Goal: Task Accomplishment & Management: Manage account settings

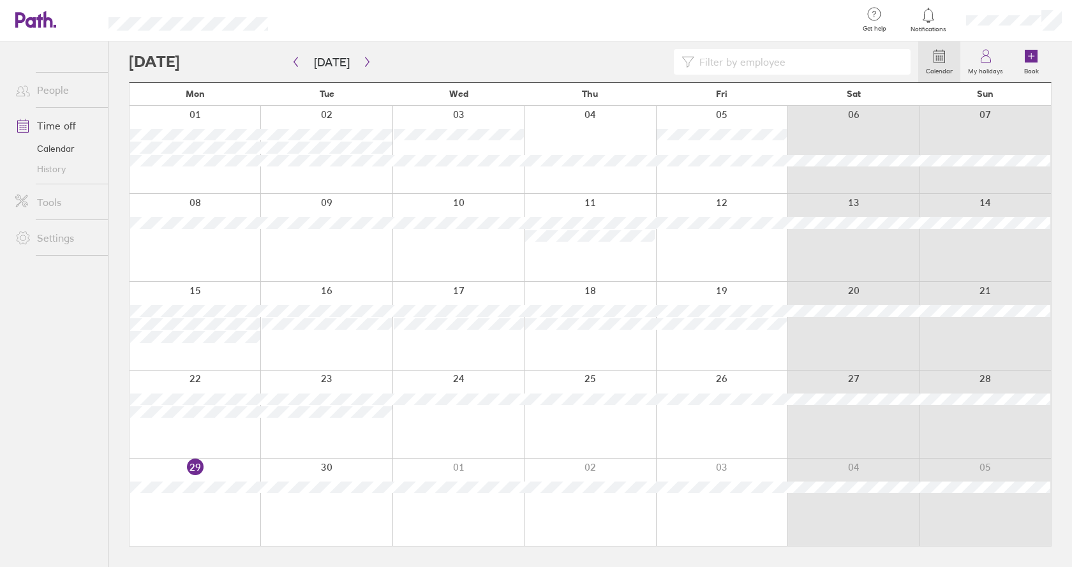
click at [218, 64] on div at bounding box center [523, 62] width 789 height 26
click at [46, 154] on link "Calendar" at bounding box center [56, 148] width 103 height 20
click at [645, 331] on div at bounding box center [589, 325] width 131 height 87
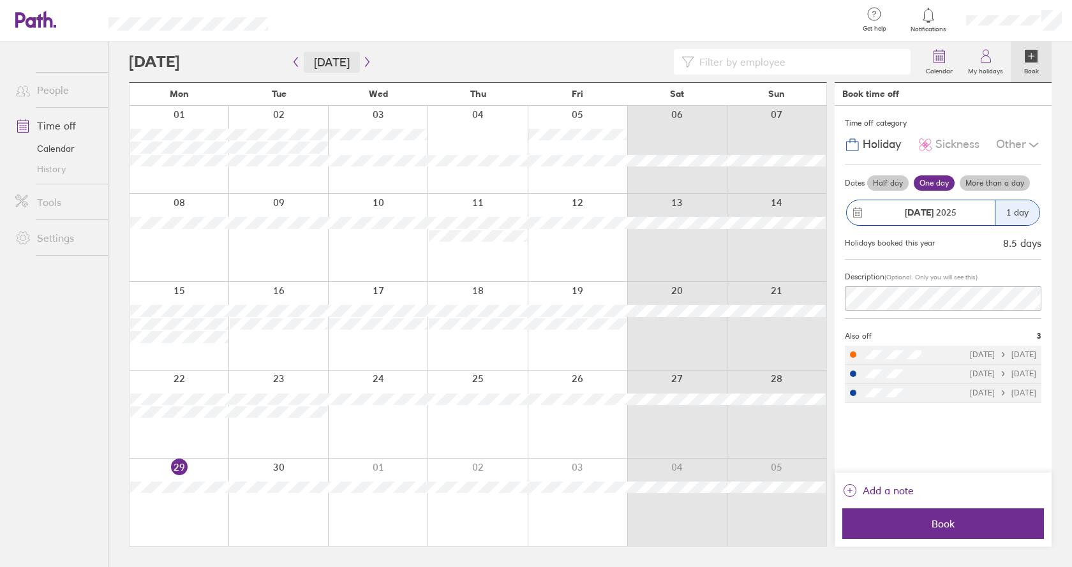
click at [330, 64] on button "[DATE]" at bounding box center [332, 62] width 56 height 21
click at [365, 64] on icon "button" at bounding box center [367, 62] width 10 height 10
click at [363, 59] on icon "button" at bounding box center [367, 62] width 10 height 10
click at [367, 61] on icon "button" at bounding box center [367, 62] width 10 height 10
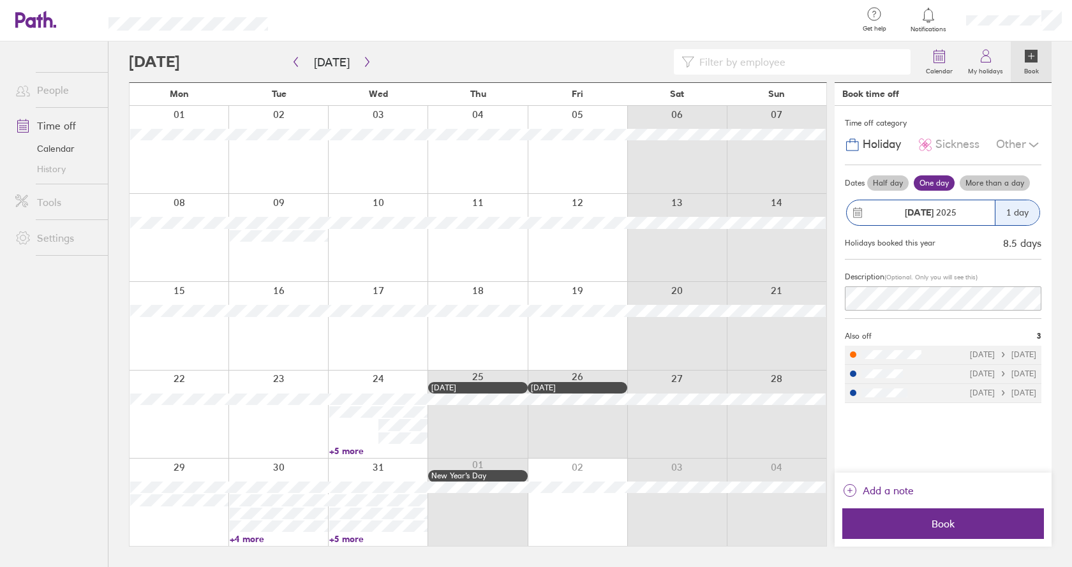
click at [505, 163] on div at bounding box center [477, 149] width 100 height 87
click at [474, 158] on div at bounding box center [477, 149] width 100 height 87
click at [482, 118] on div at bounding box center [477, 149] width 100 height 87
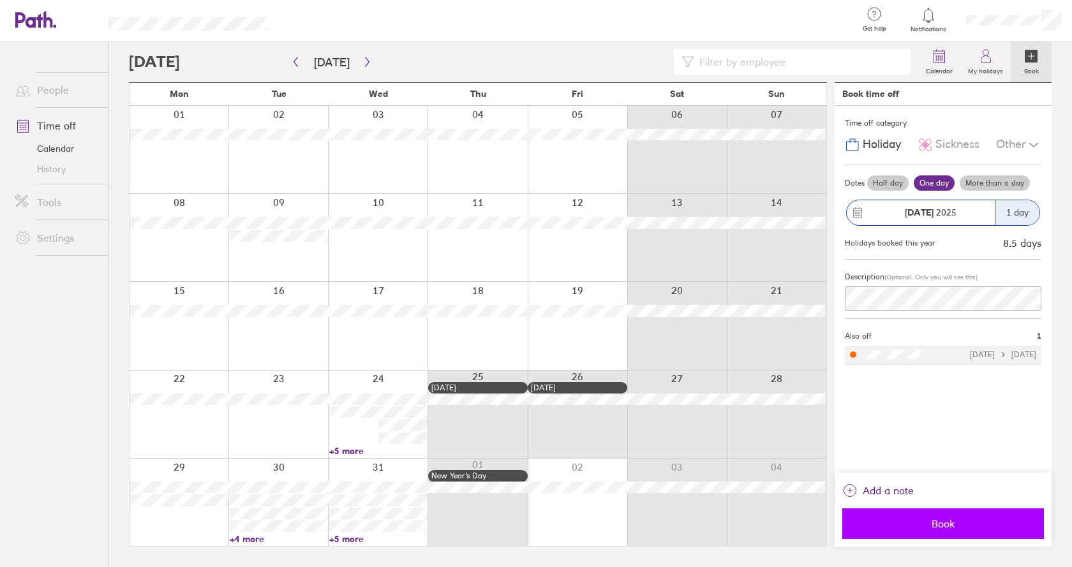
click at [951, 529] on span "Book" at bounding box center [943, 523] width 184 height 11
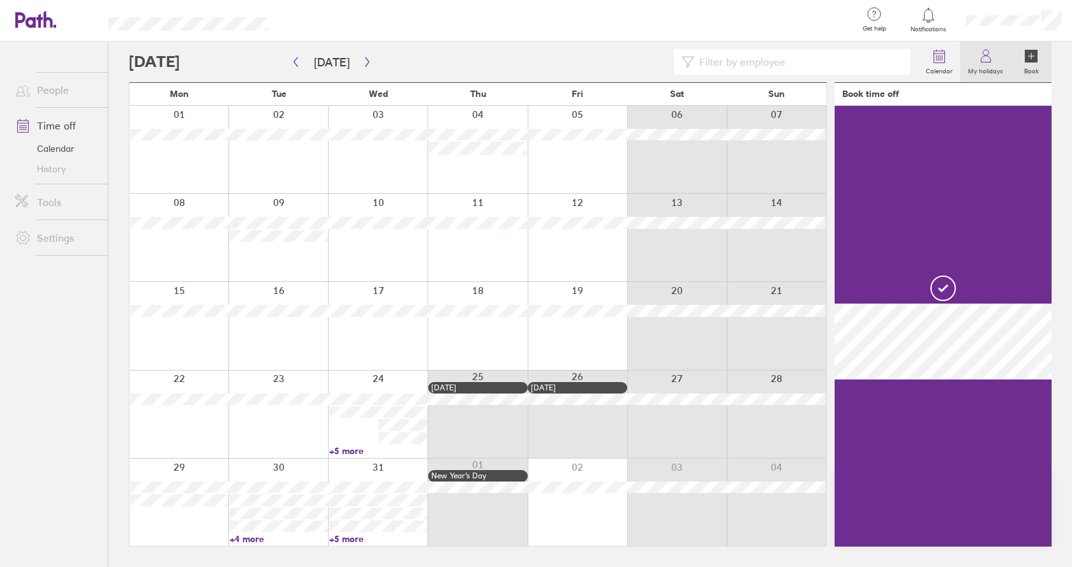
click at [991, 58] on icon at bounding box center [985, 55] width 15 height 15
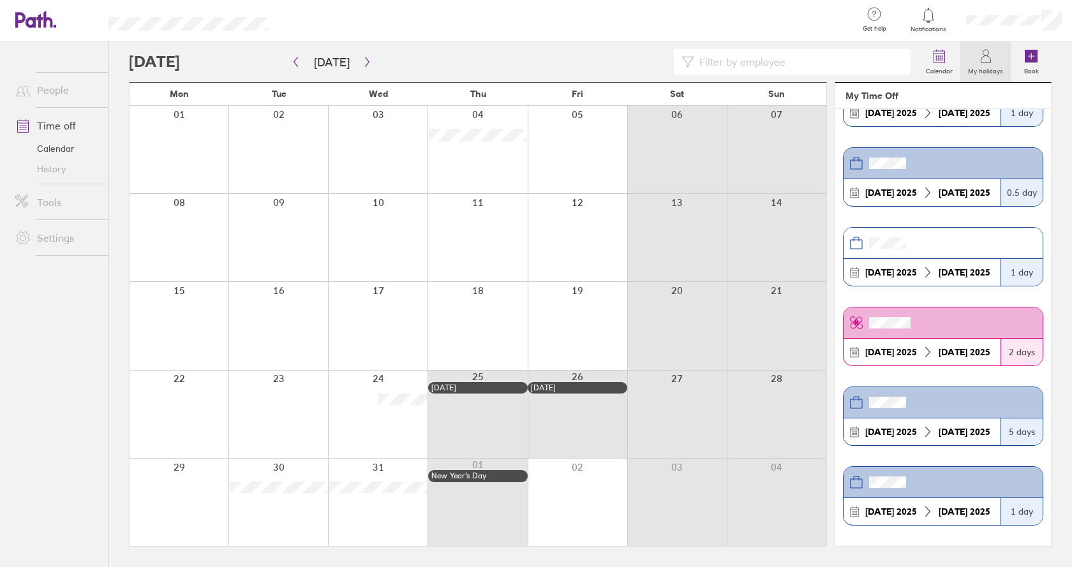
scroll to position [88, 0]
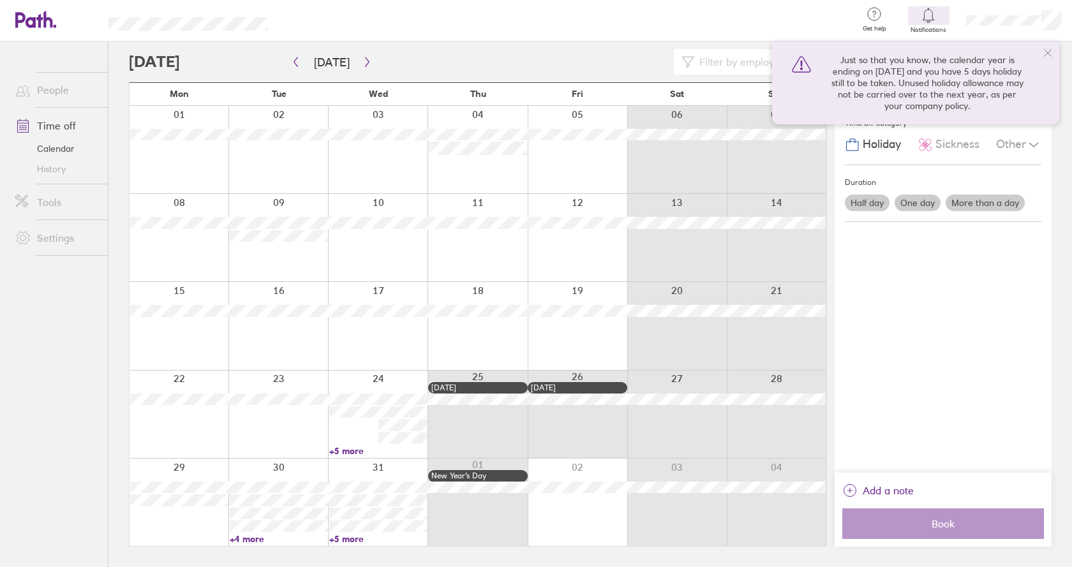
click at [1043, 52] on icon at bounding box center [1047, 53] width 10 height 10
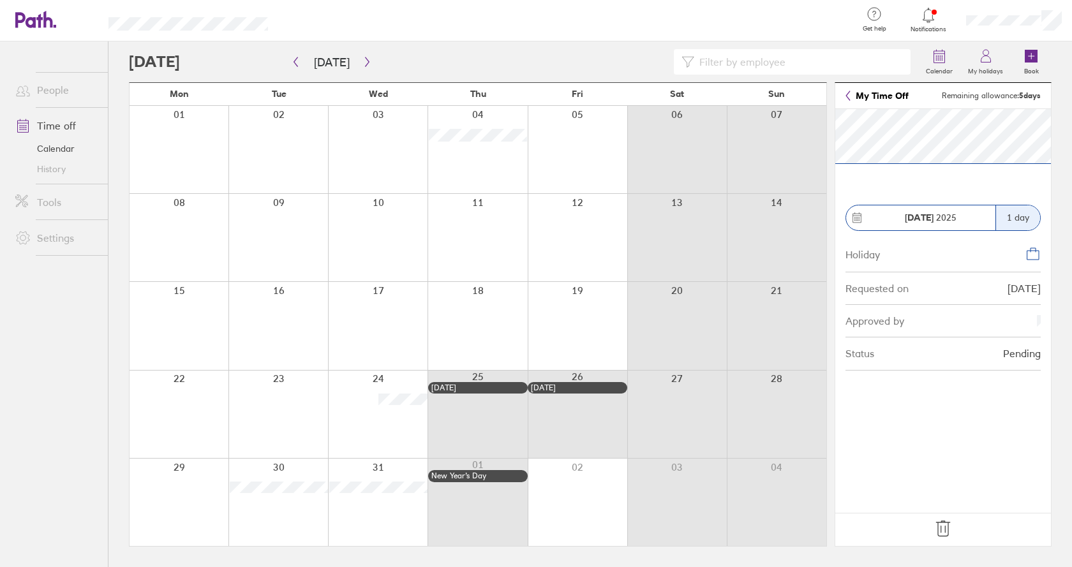
click at [935, 529] on icon at bounding box center [943, 529] width 20 height 20
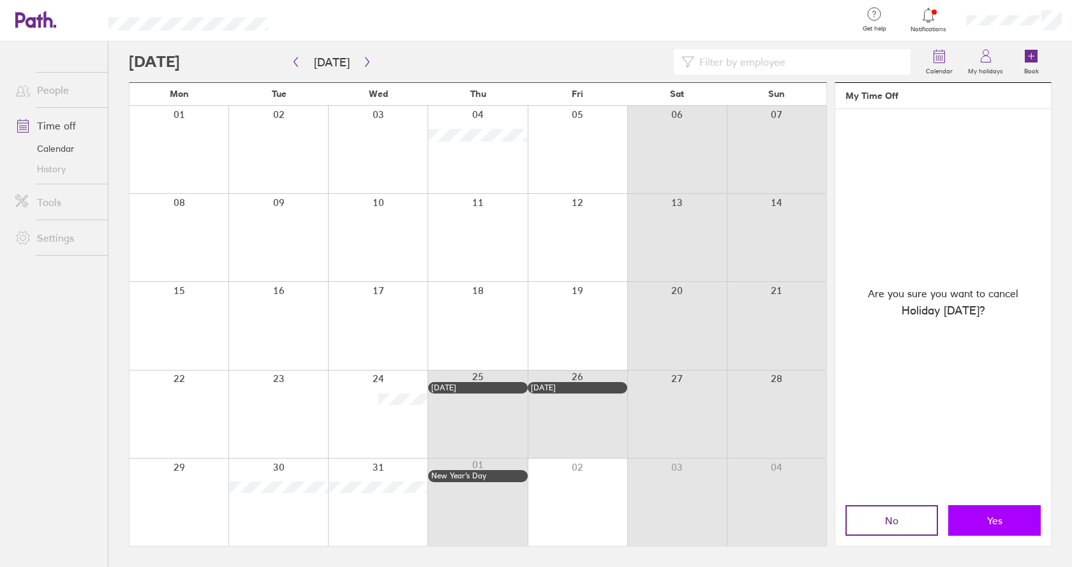
click at [987, 520] on span "Yes" at bounding box center [994, 520] width 15 height 11
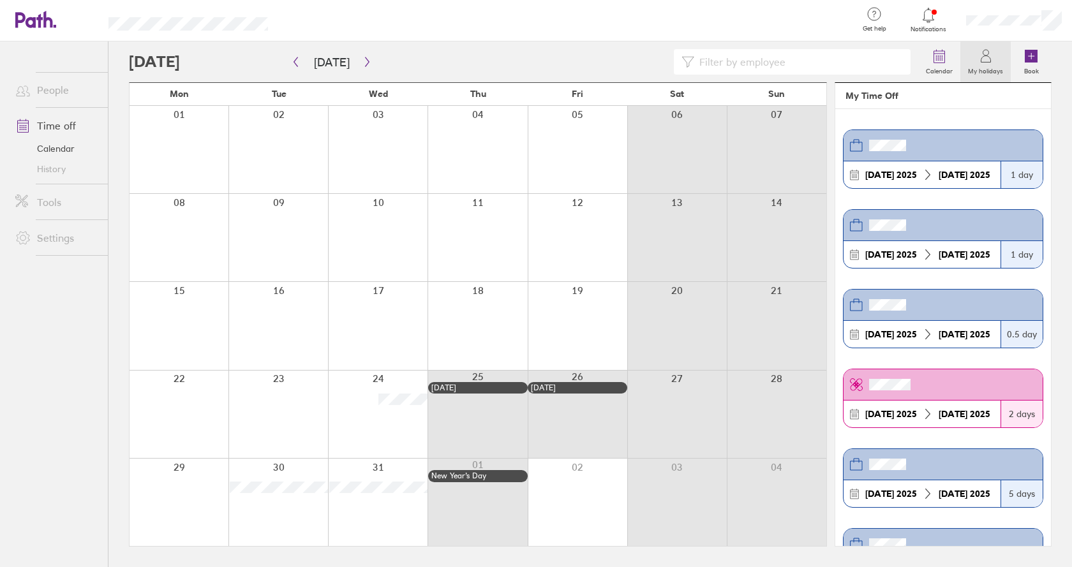
click at [575, 123] on div at bounding box center [578, 149] width 100 height 87
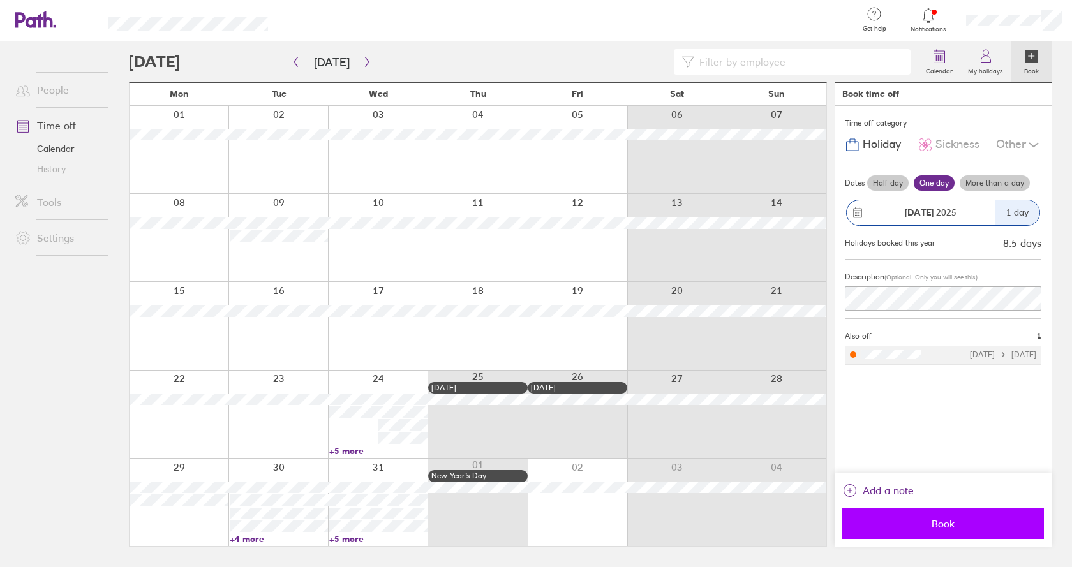
click at [942, 518] on span "Book" at bounding box center [943, 523] width 184 height 11
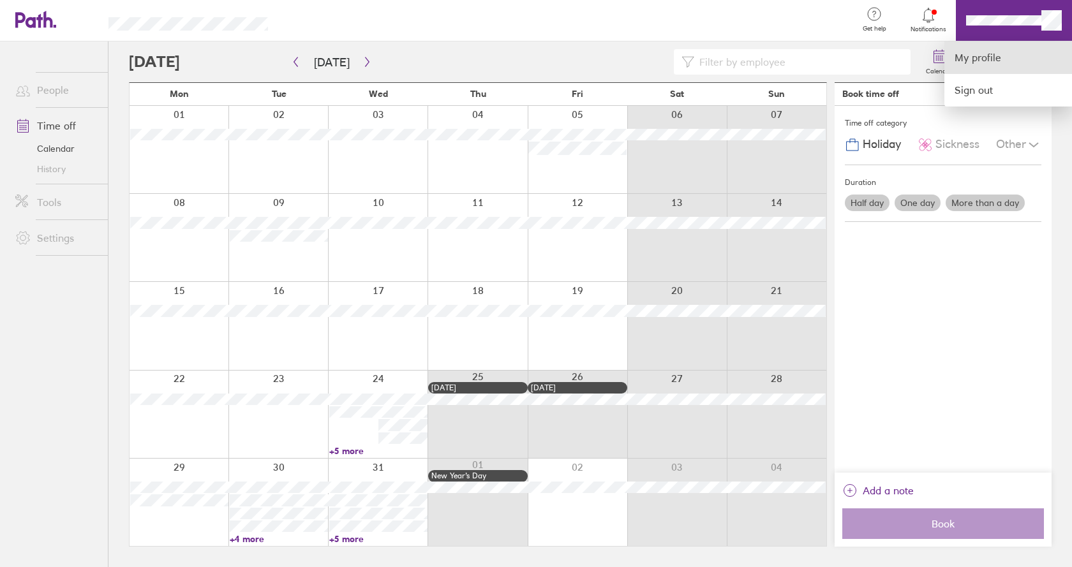
click at [985, 59] on link "My profile" at bounding box center [1008, 57] width 128 height 33
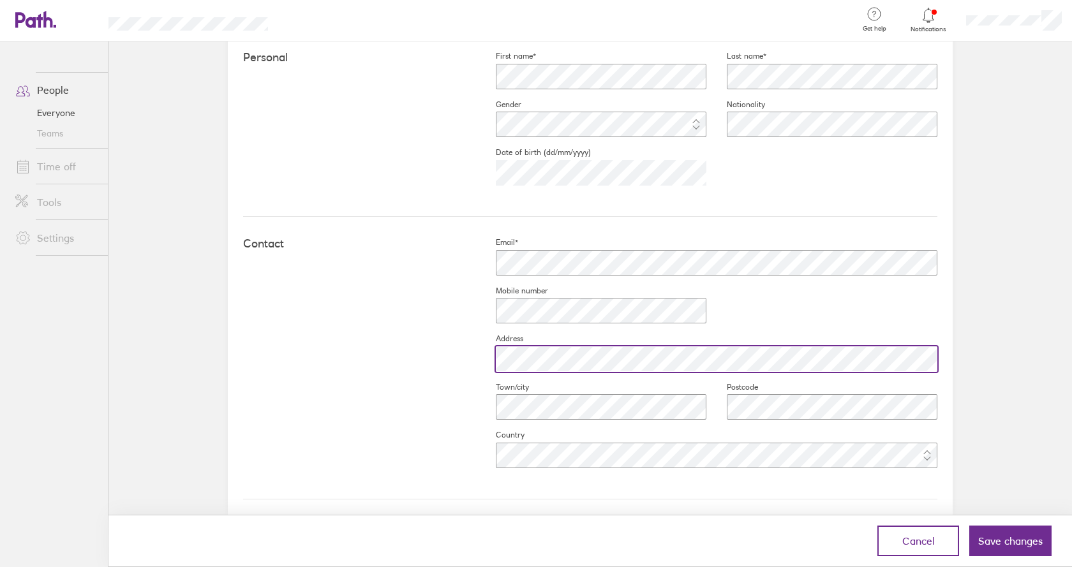
scroll to position [288, 0]
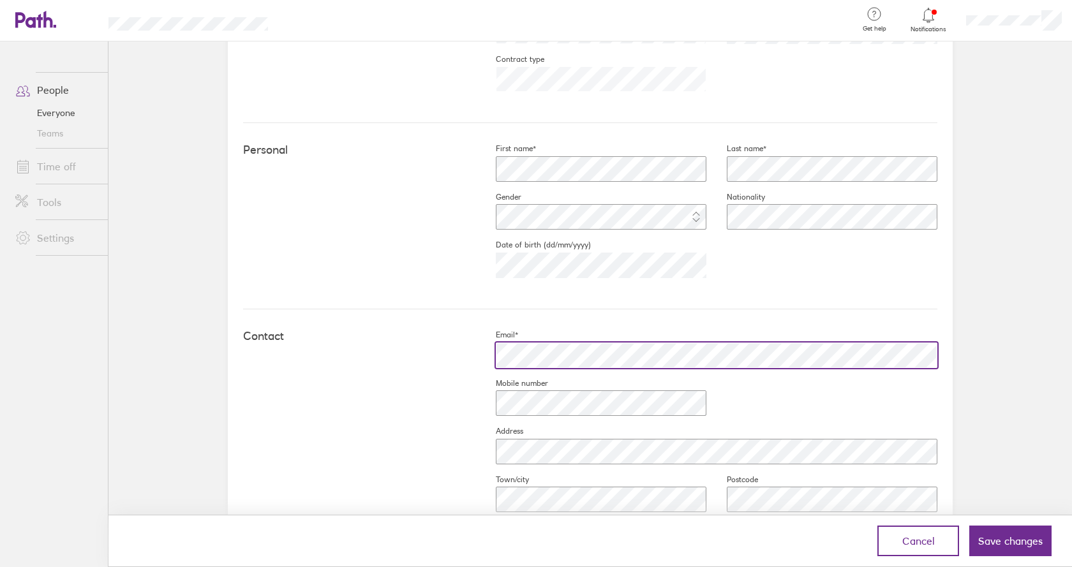
click at [387, 351] on div "Contact Email* Mobile number Address Town/city Postcode Country" at bounding box center [590, 450] width 694 height 283
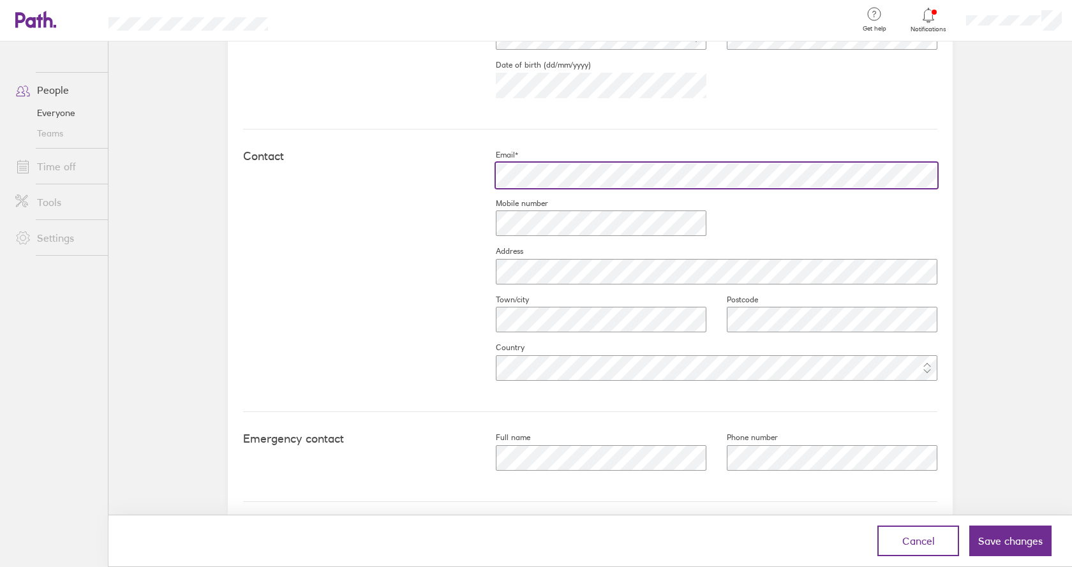
scroll to position [479, 0]
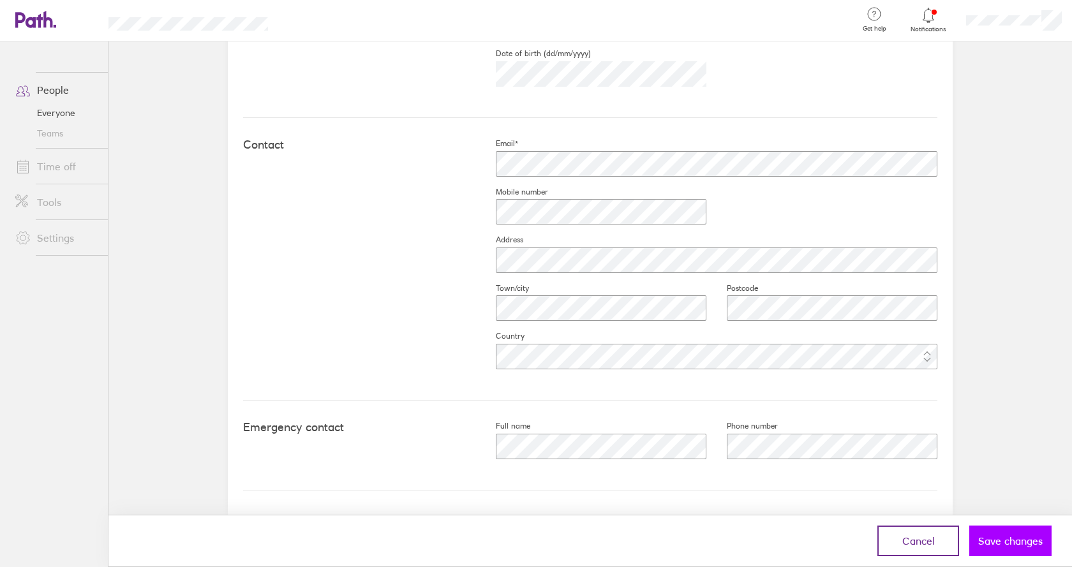
click at [1007, 536] on span "Save changes" at bounding box center [1010, 540] width 64 height 11
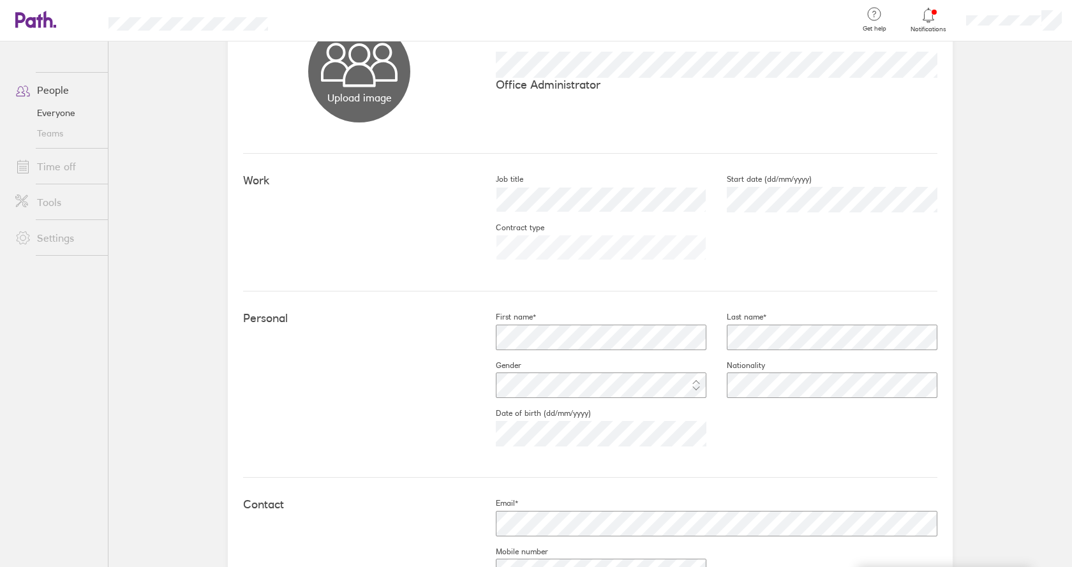
scroll to position [0, 0]
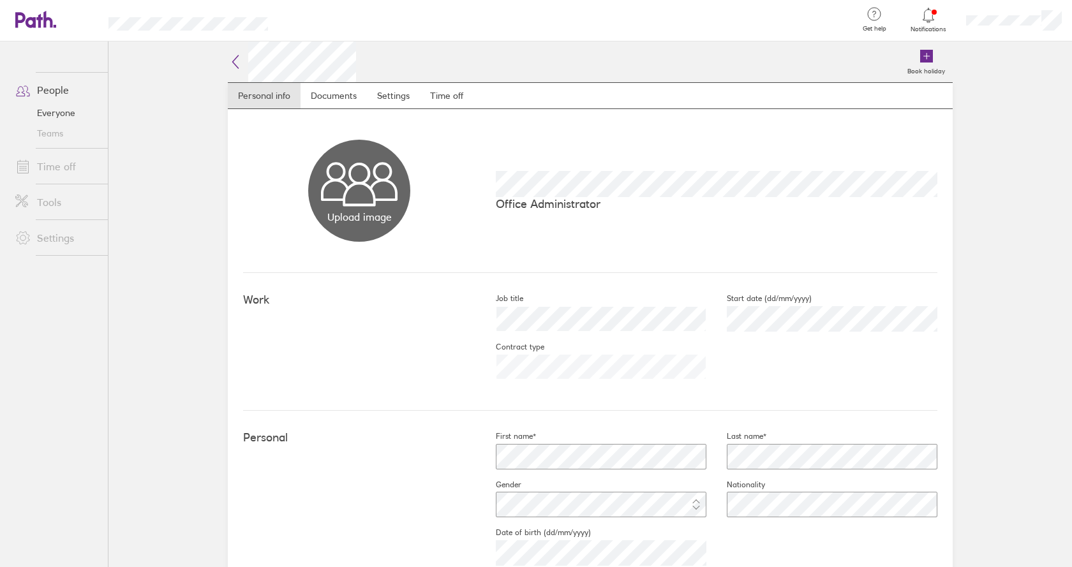
click at [61, 236] on link "Settings" at bounding box center [56, 238] width 103 height 26
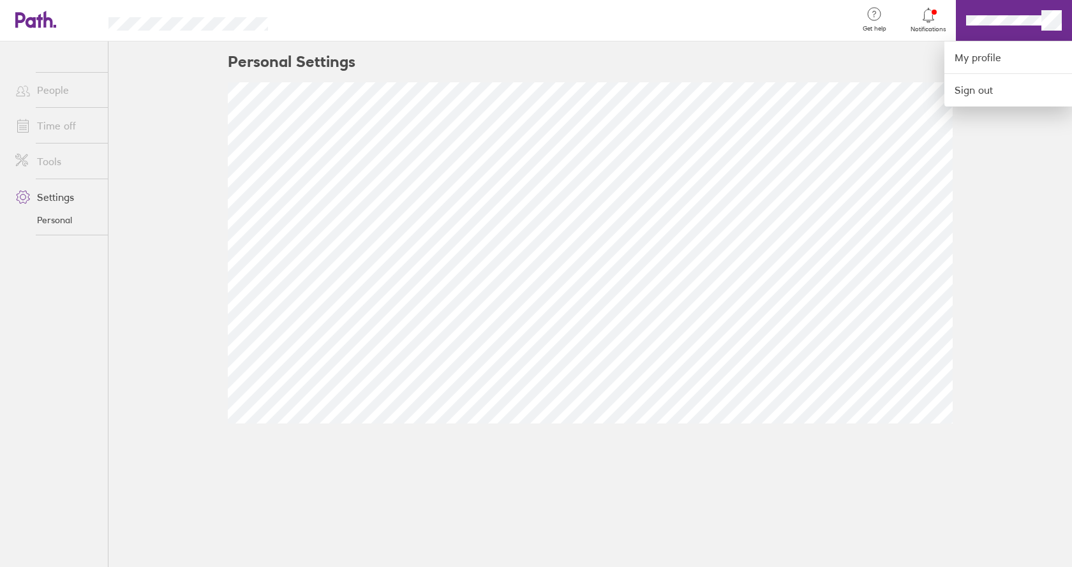
click at [1030, 17] on div at bounding box center [536, 283] width 1072 height 567
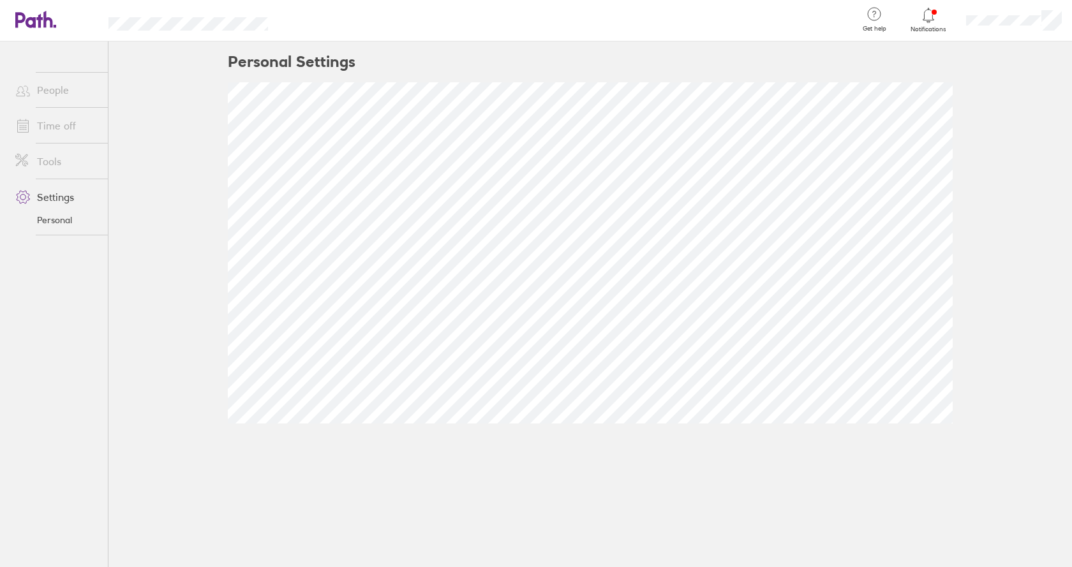
click at [59, 92] on link "People" at bounding box center [56, 90] width 103 height 26
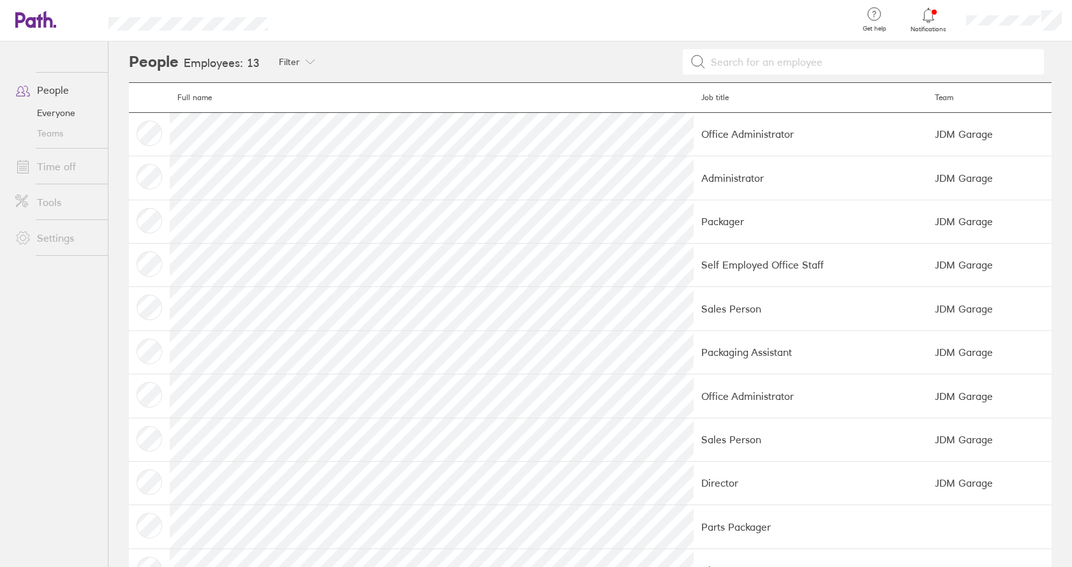
click at [49, 234] on link "Settings" at bounding box center [56, 238] width 103 height 26
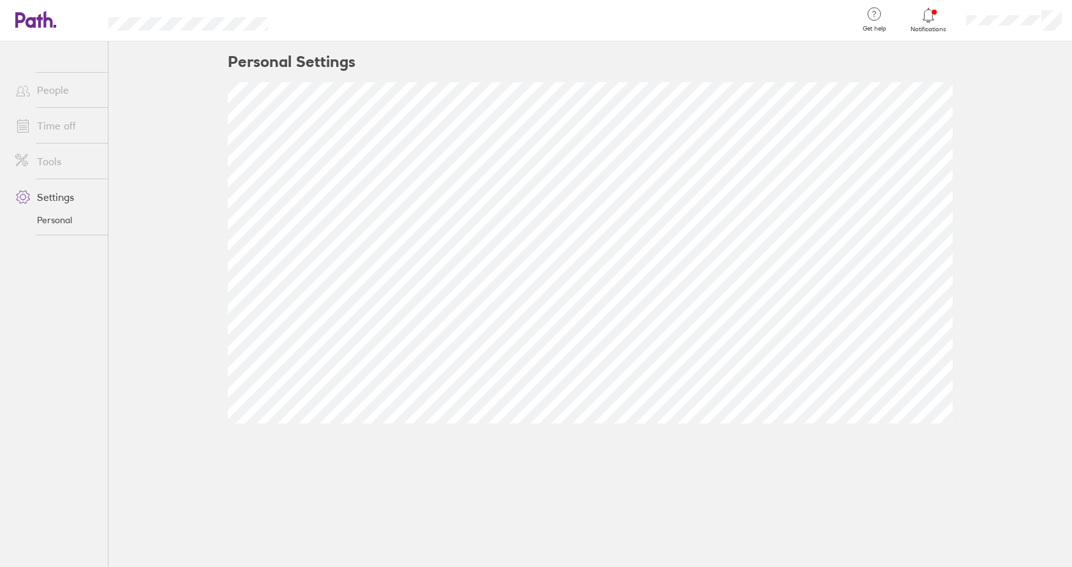
click at [63, 169] on link "Tools" at bounding box center [56, 162] width 103 height 26
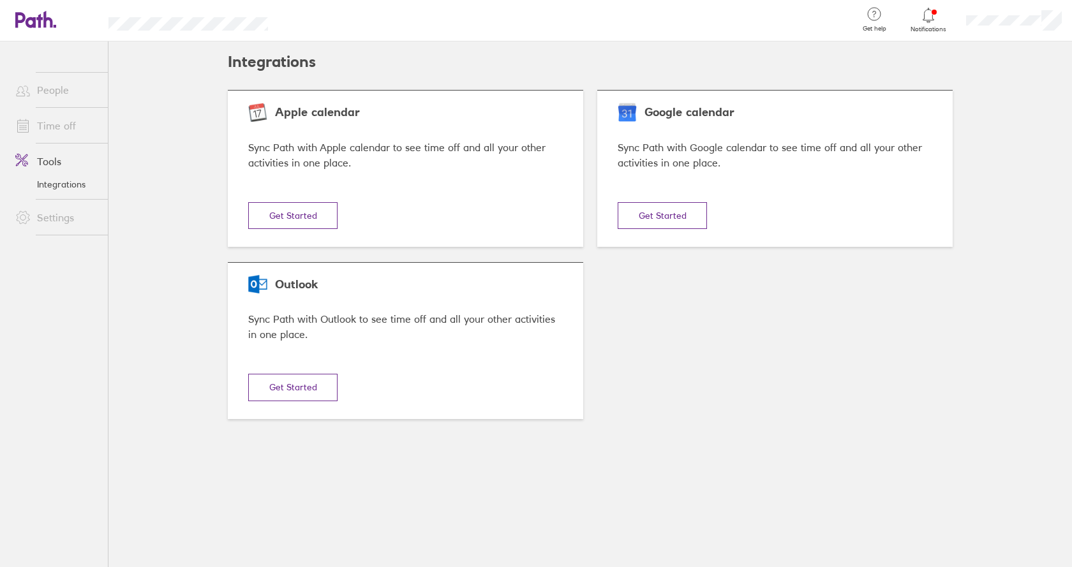
click at [70, 133] on link "Time off" at bounding box center [56, 126] width 103 height 26
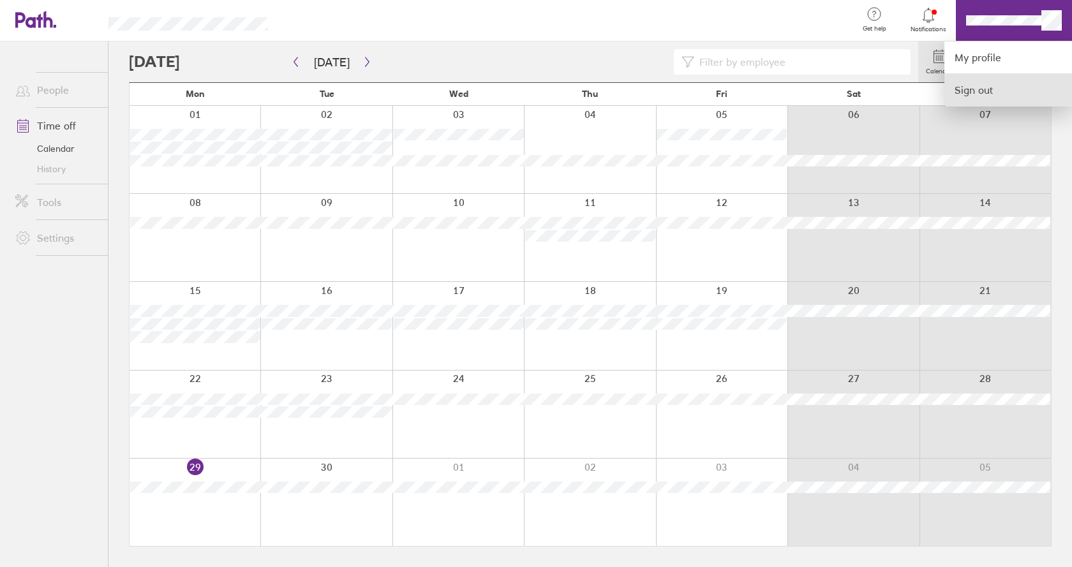
click at [984, 83] on link "Sign out" at bounding box center [1008, 90] width 128 height 32
